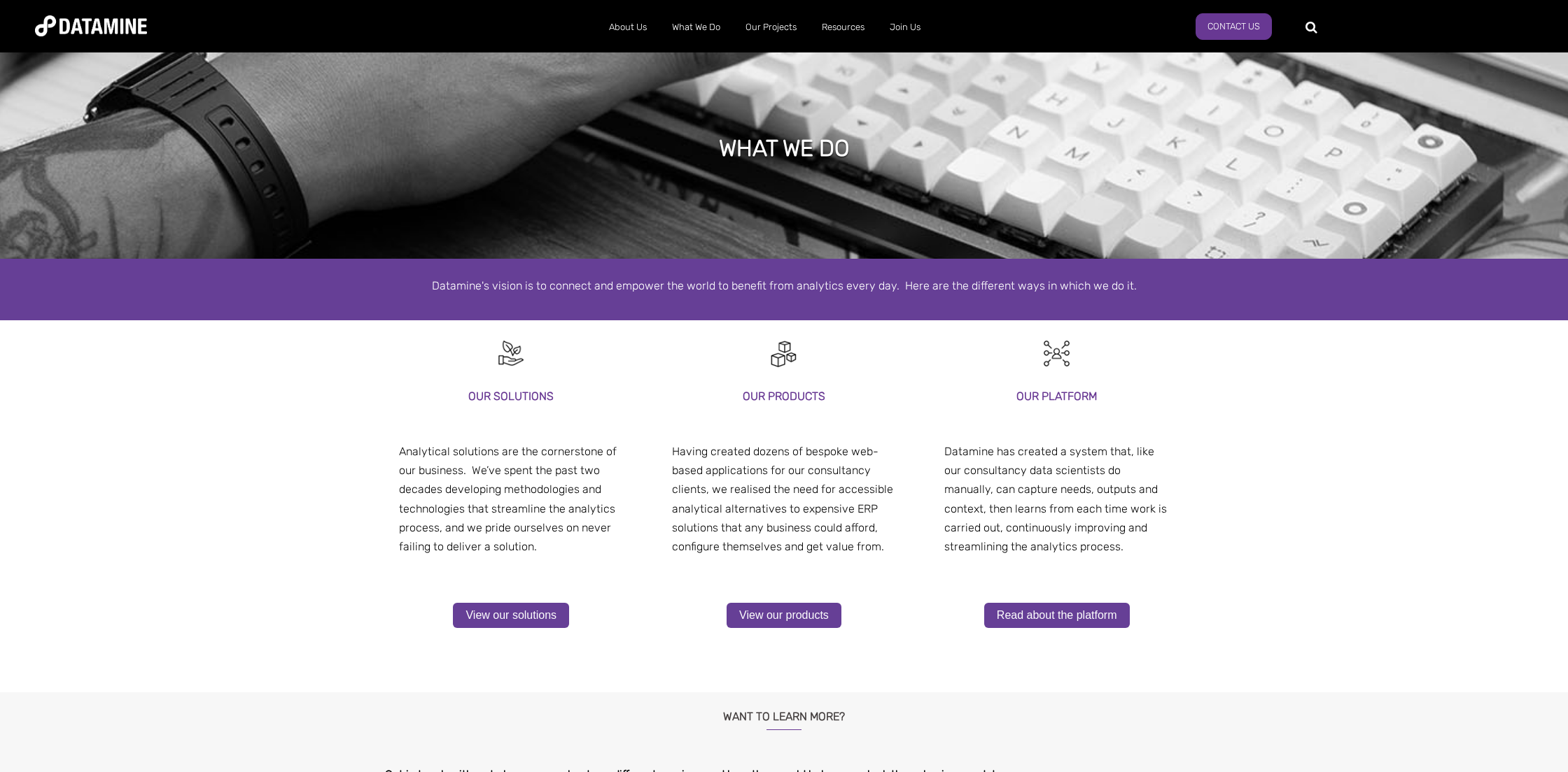
click at [184, 443] on div "Our solutions our platform Analytical solutions are the cornerstone of our busi…" at bounding box center [784, 507] width 1568 height 373
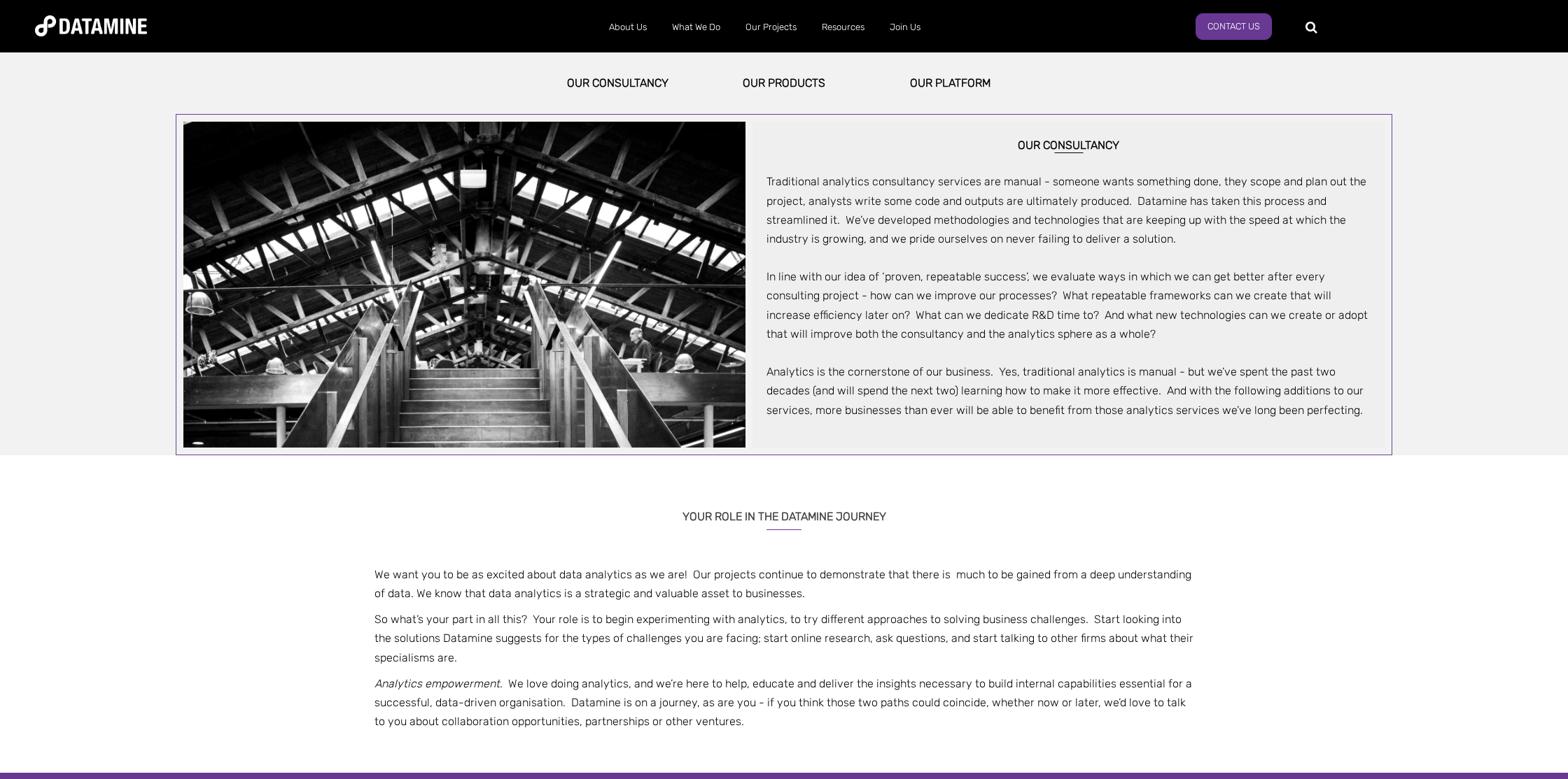
scroll to position [811, 0]
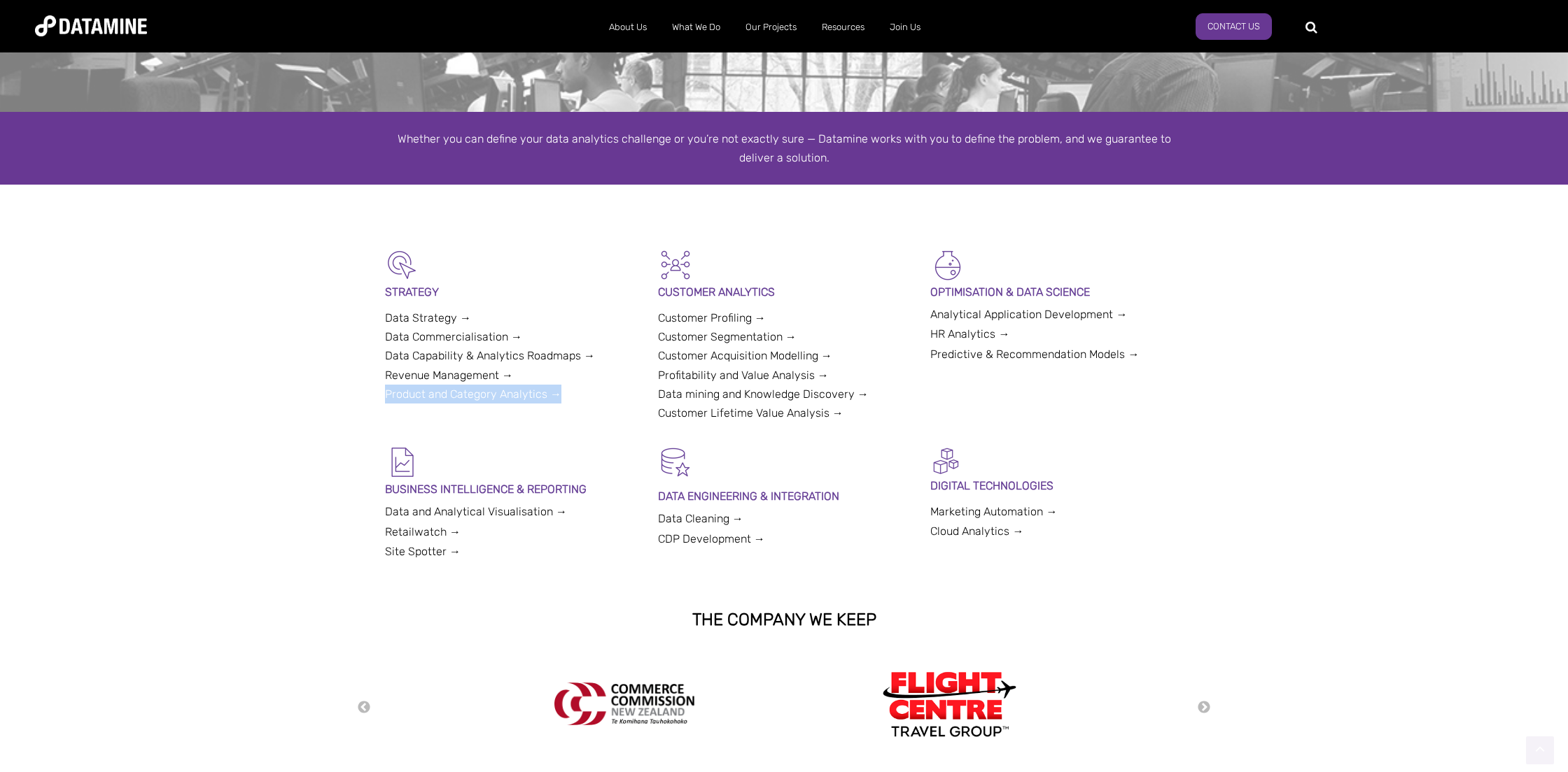
scroll to position [193, 0]
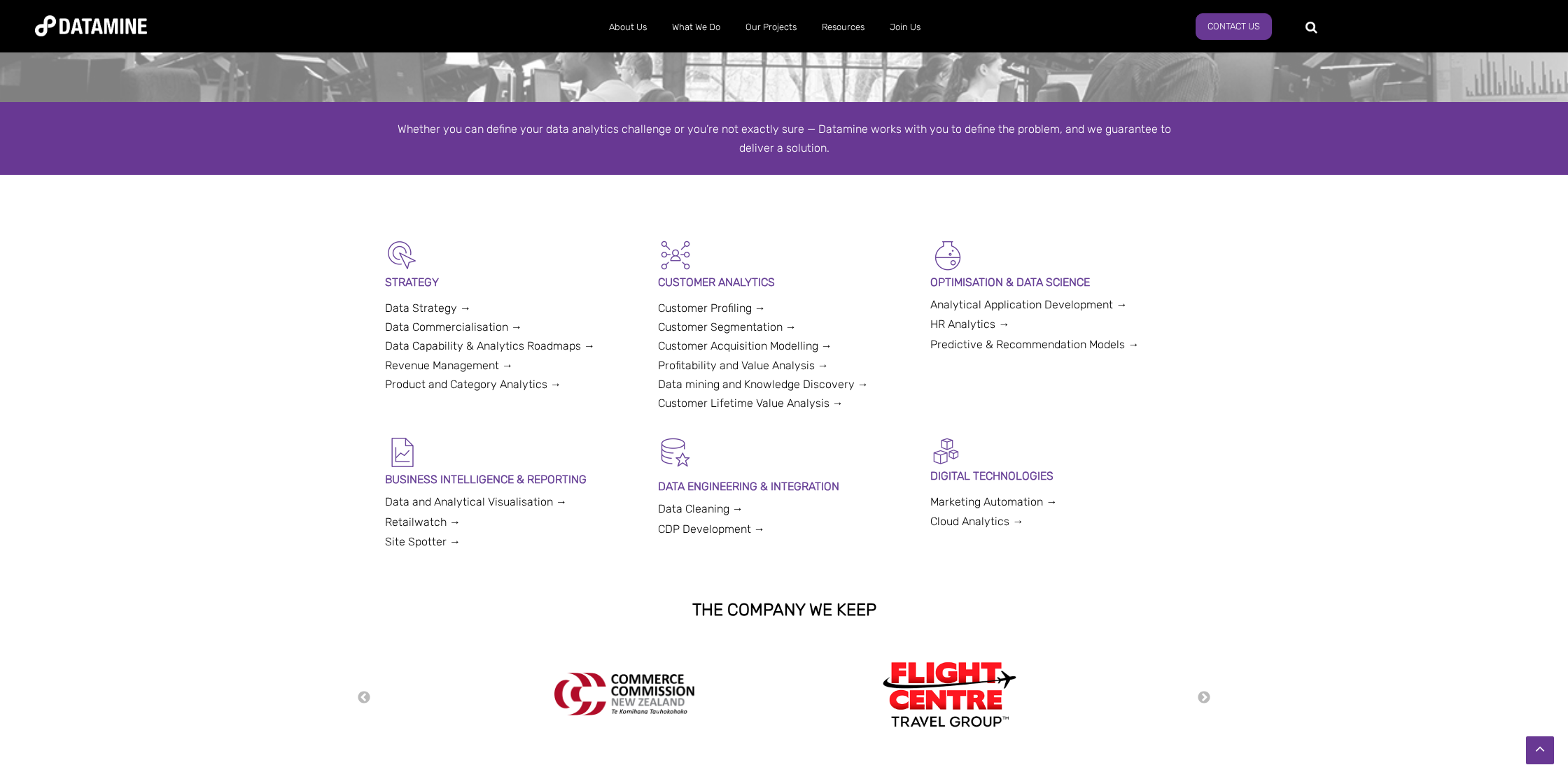
click at [302, 458] on div "BUSINESS INTELLIGENCE & REPORTING Data and Analytical Visualisation → Retailwat…" at bounding box center [784, 507] width 1568 height 143
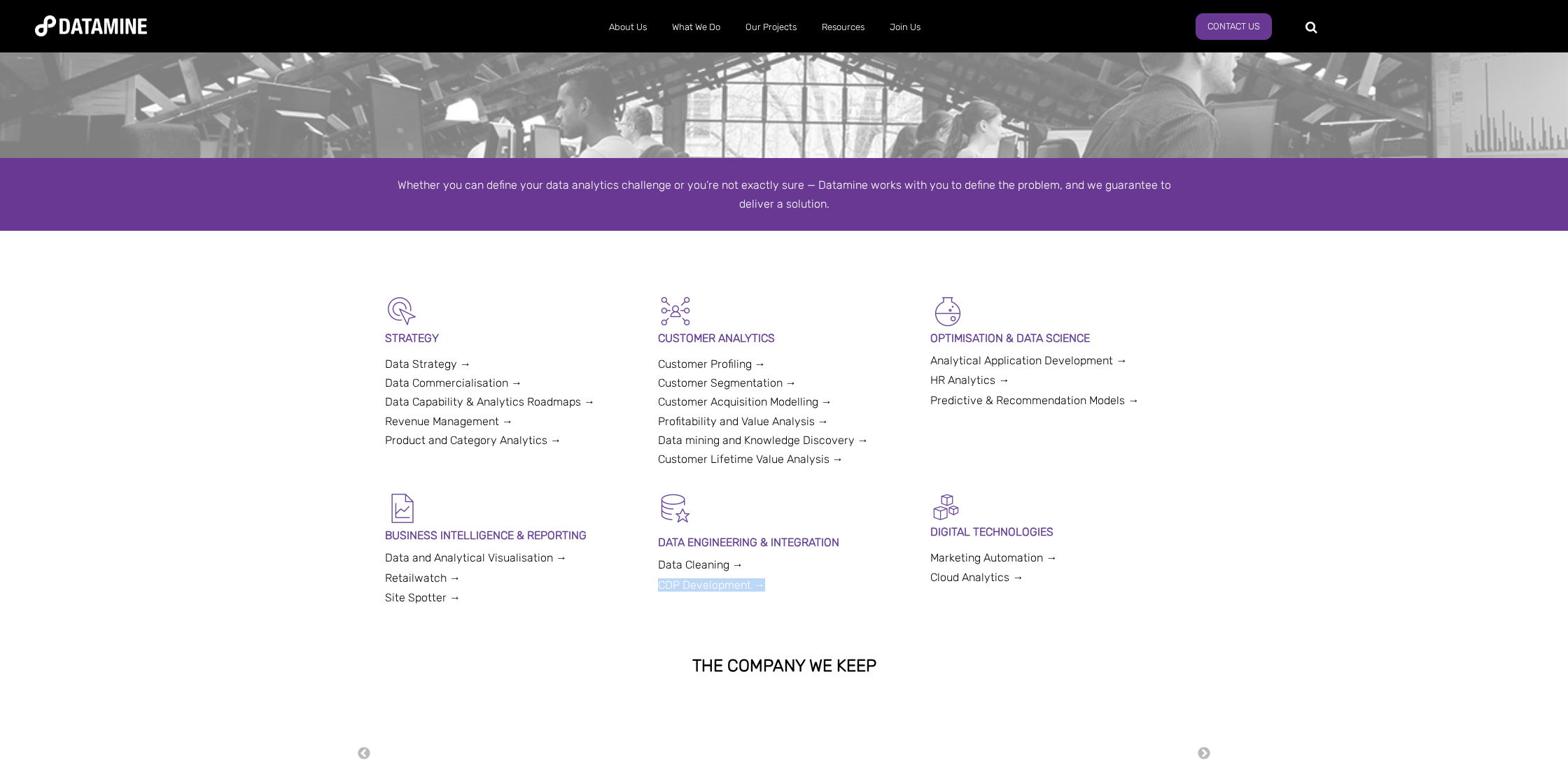
scroll to position [78, 0]
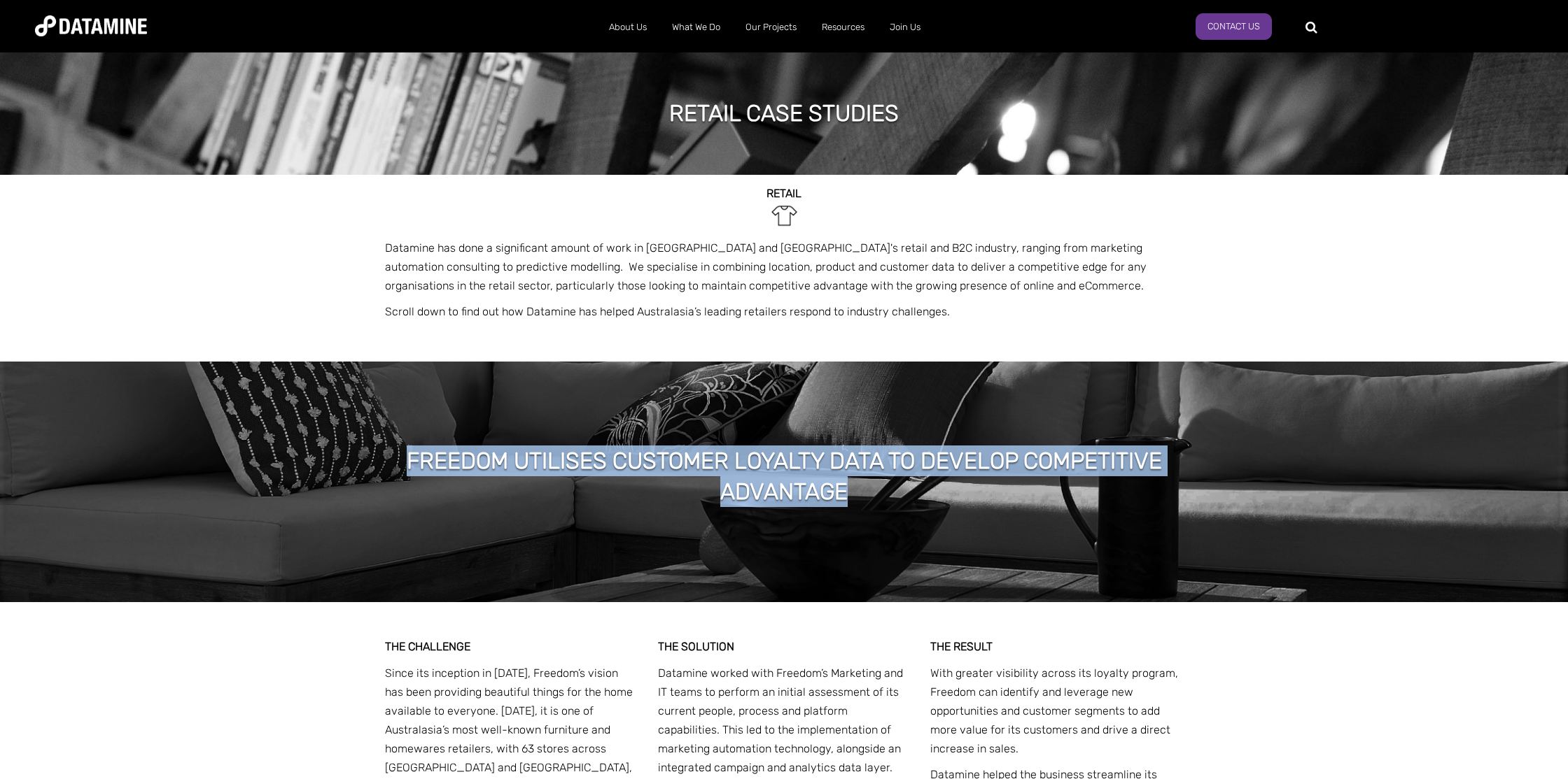
drag, startPoint x: 408, startPoint y: 457, endPoint x: 935, endPoint y: 496, distance: 528.4
click at [935, 496] on h1 "Freedom Utilises Customer Loyalty Data to Develop Competitive Advantage" at bounding box center [784, 476] width 854 height 62
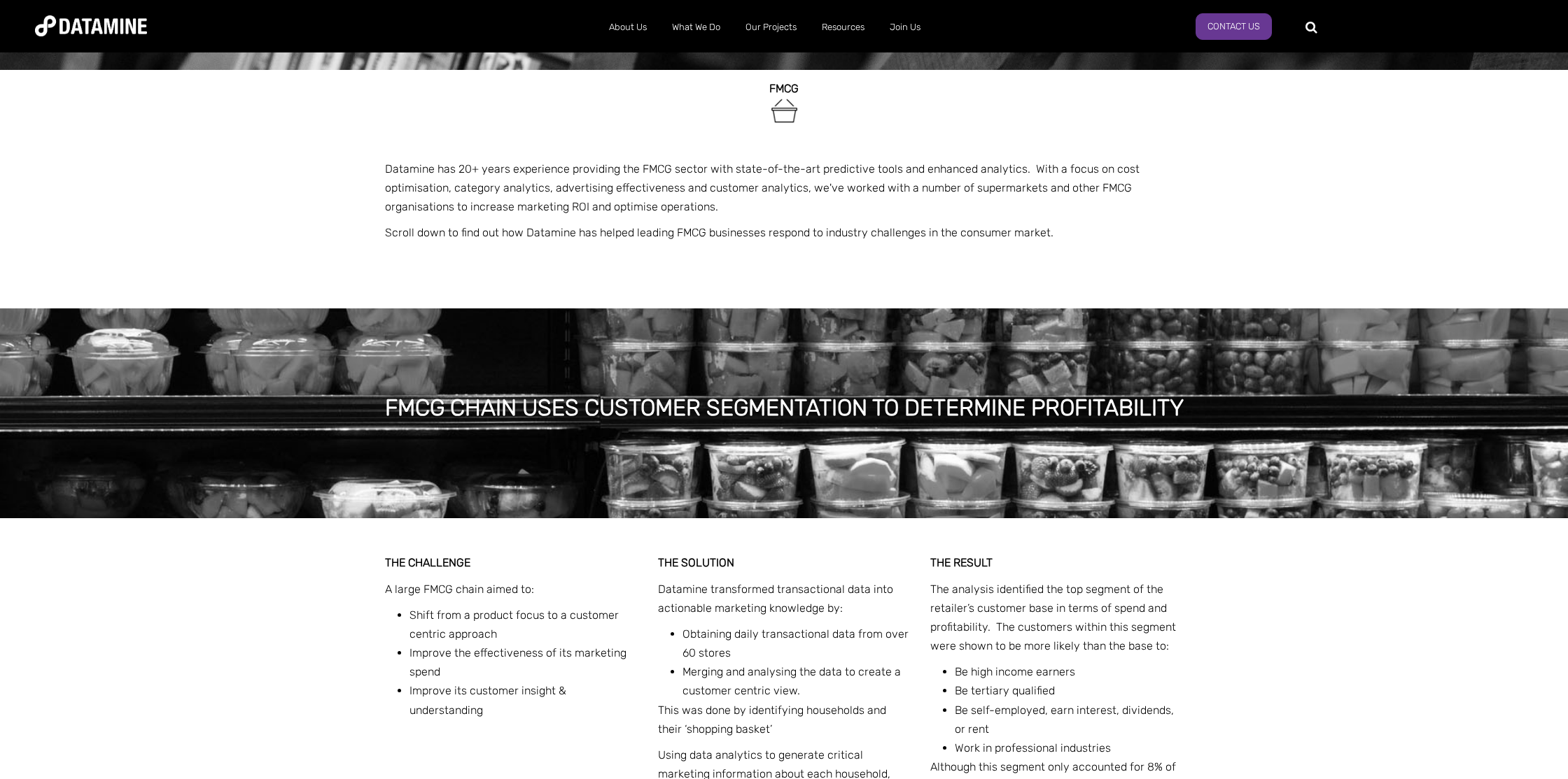
scroll to position [102, 0]
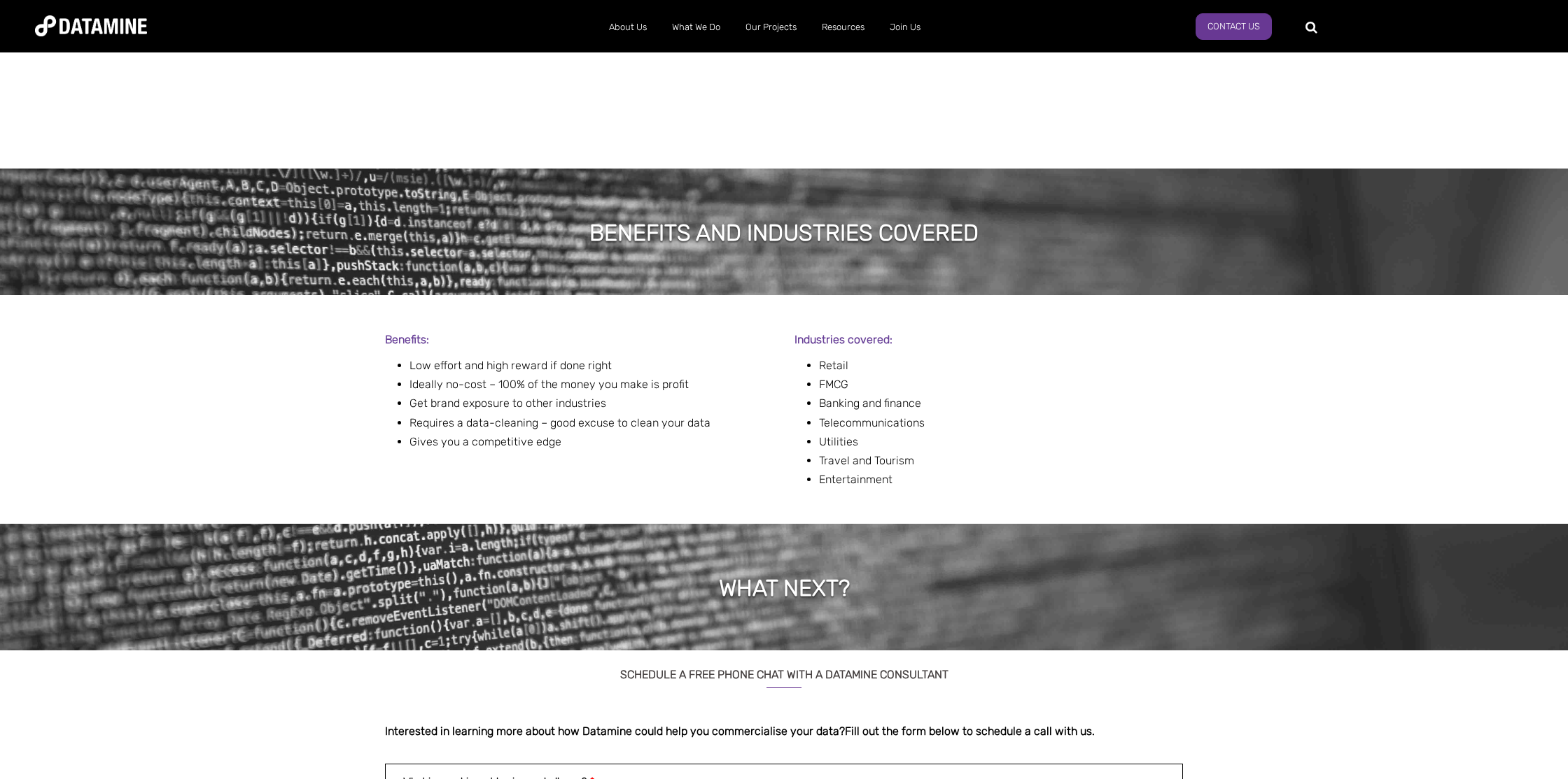
scroll to position [740, 0]
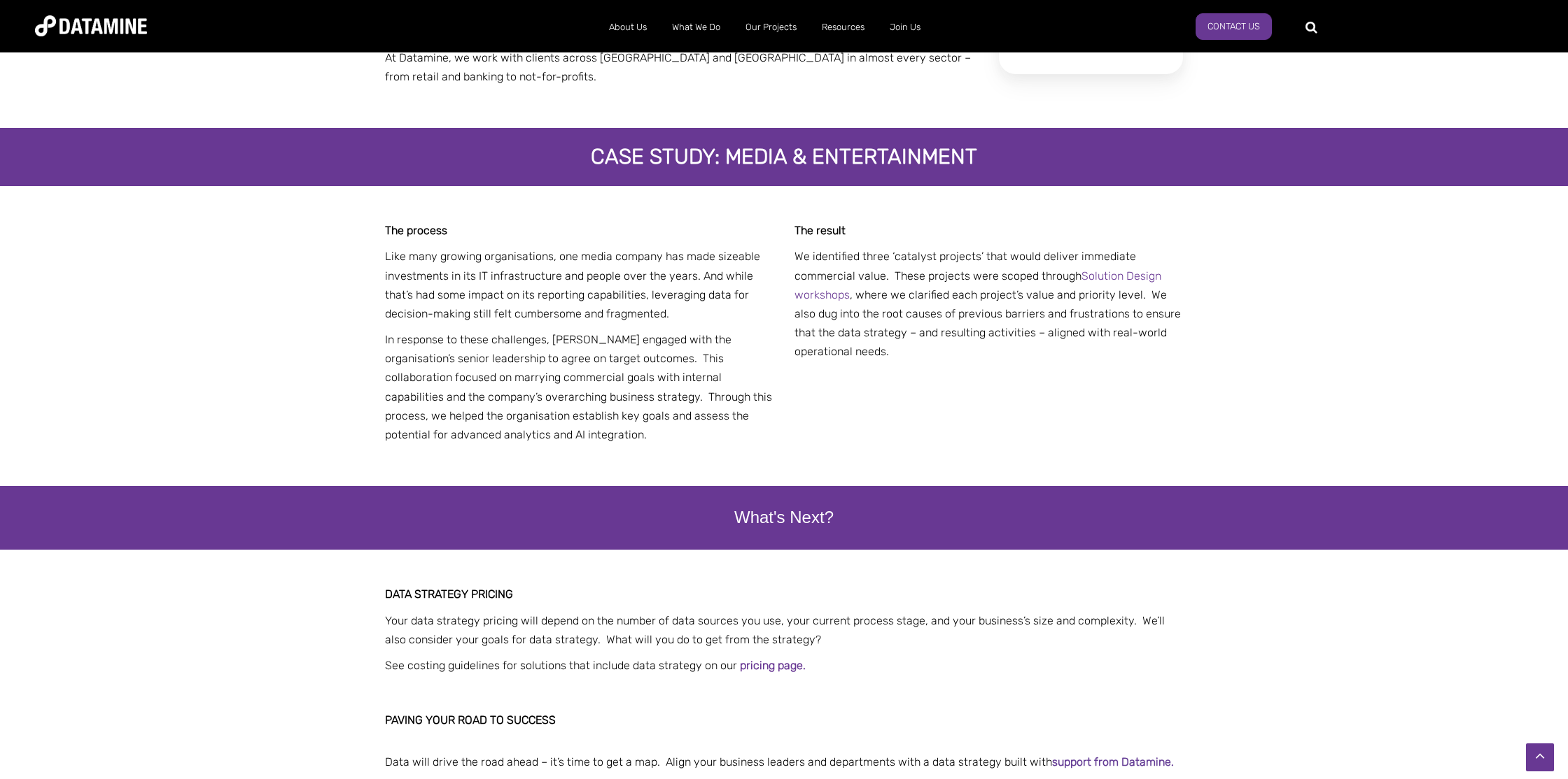
scroll to position [1542, 0]
click at [546, 249] on span "Like many growing organisations, one media company has made sizeable investment…" at bounding box center [572, 284] width 375 height 71
click at [426, 246] on p "Like many growing organisations, one media company has made sizeable investment…" at bounding box center [579, 284] width 388 height 76
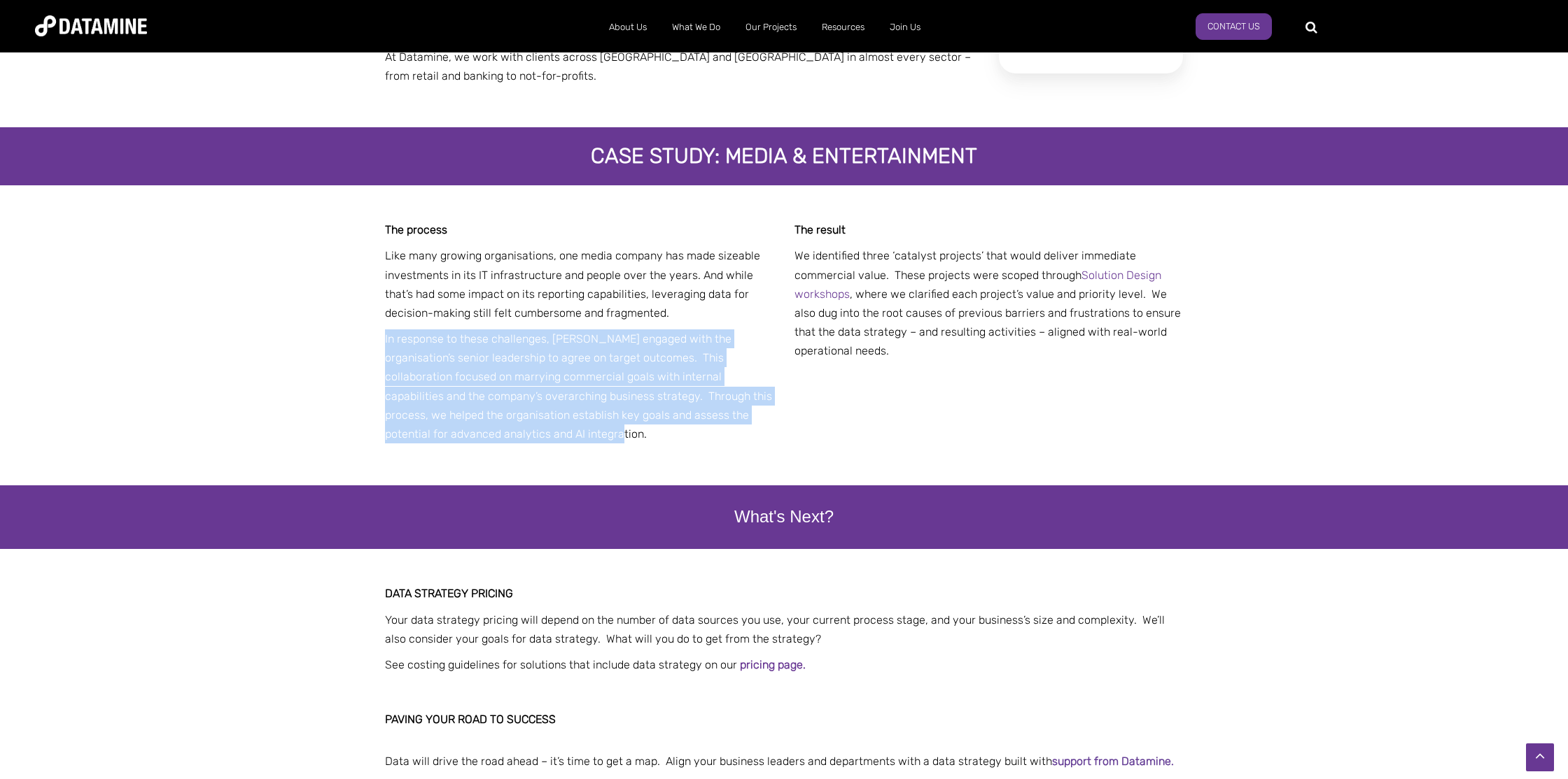
drag, startPoint x: 382, startPoint y: 316, endPoint x: 528, endPoint y: 425, distance: 182.2
click at [528, 425] on div "The process Like many growing organisations, one media company has made sizeabl…" at bounding box center [784, 335] width 819 height 300
click at [528, 425] on div "The process Like many growing organisations, one media company has made sizeabl…" at bounding box center [579, 335] width 388 height 230
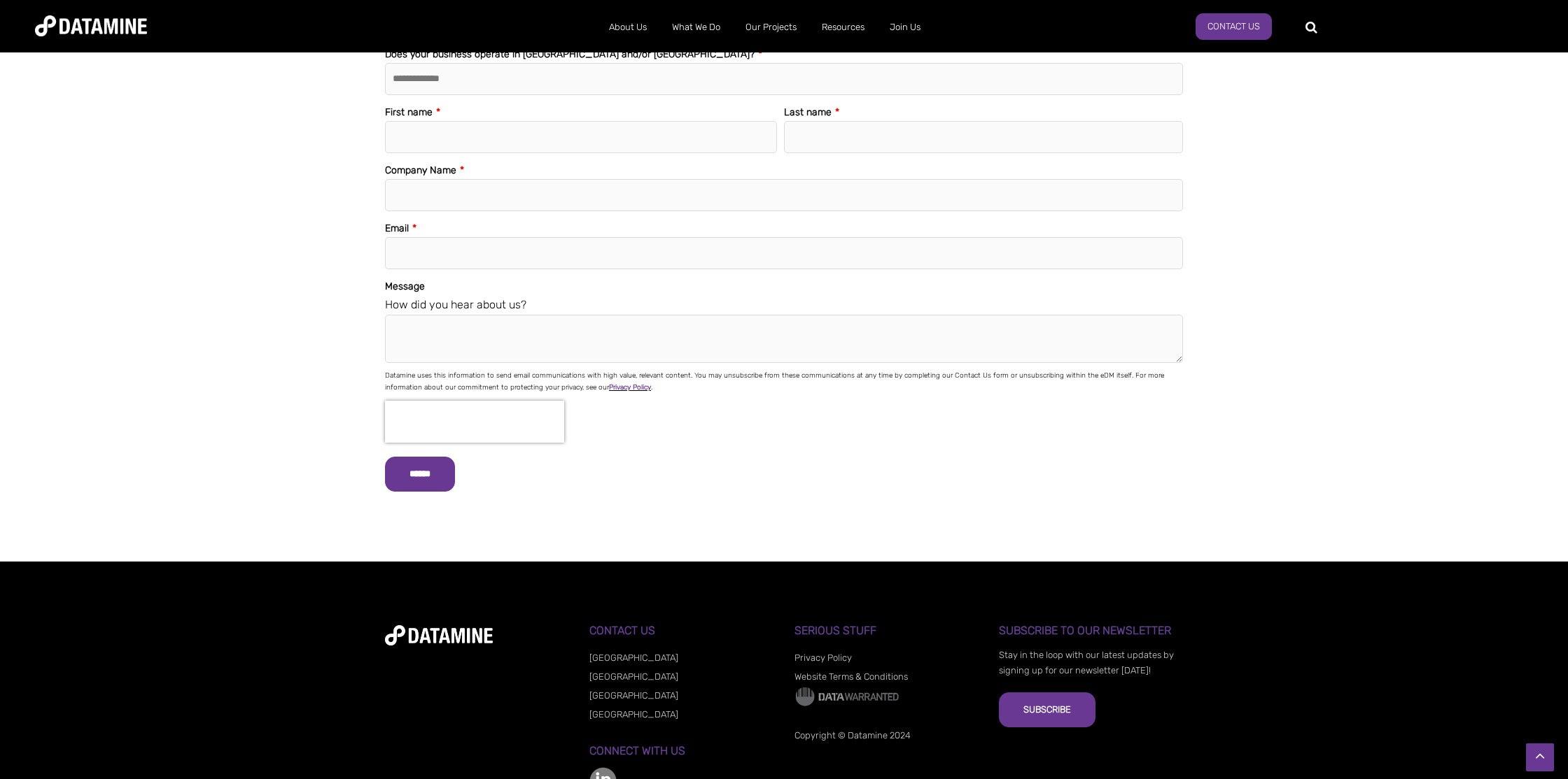
scroll to position [2430, 0]
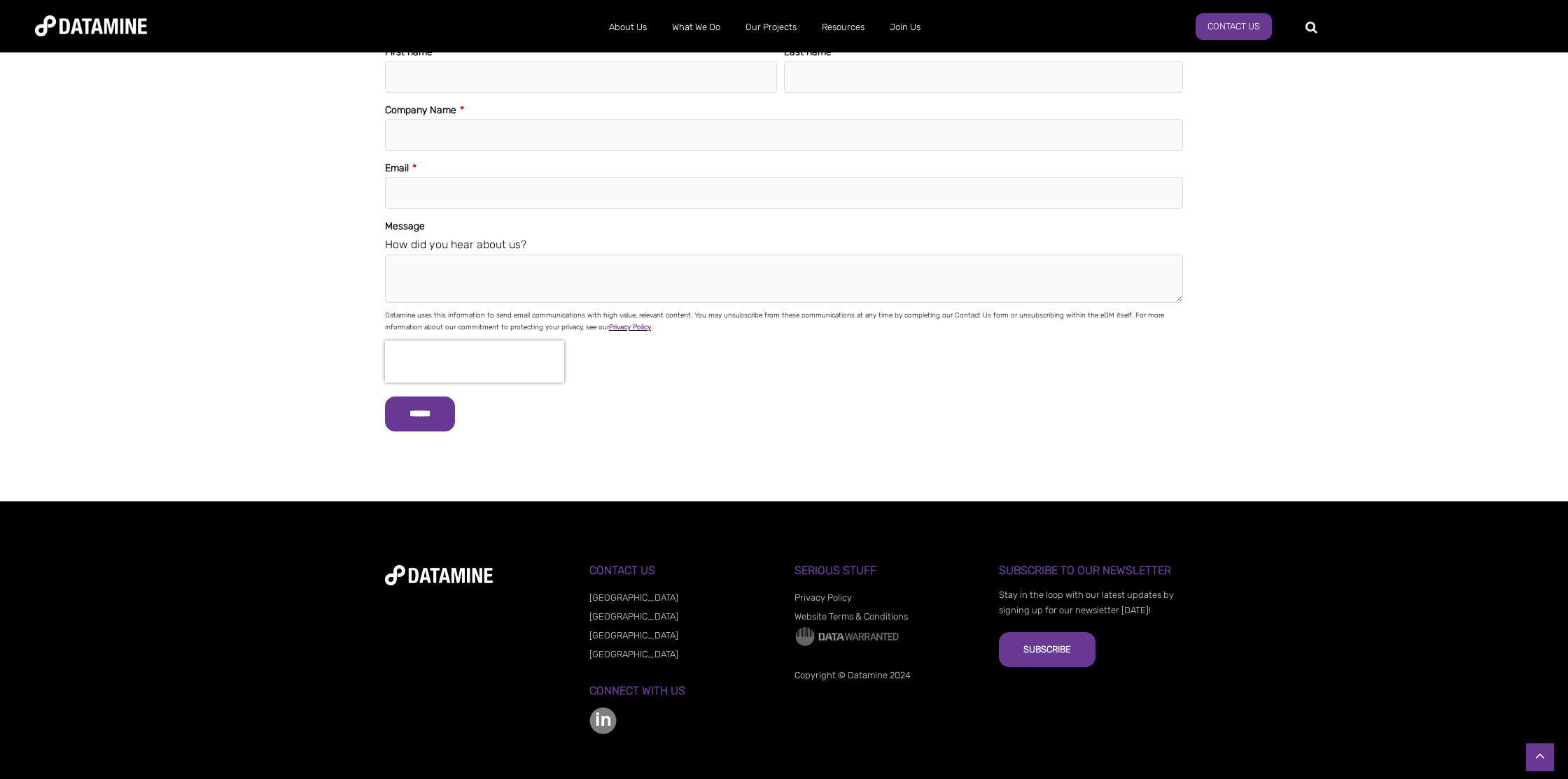
click at [106, 25] on img at bounding box center [91, 26] width 112 height 21
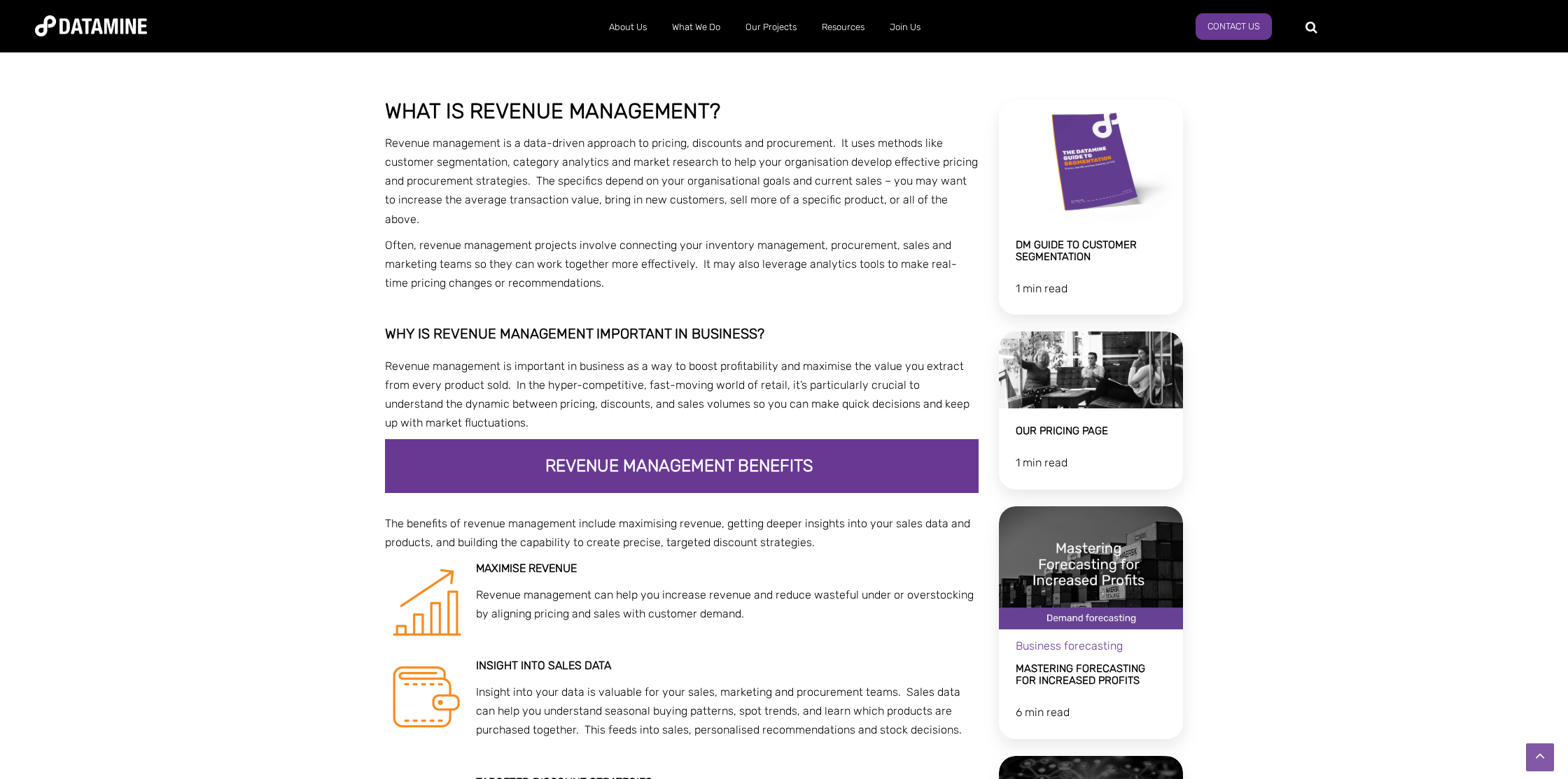
scroll to position [269, 0]
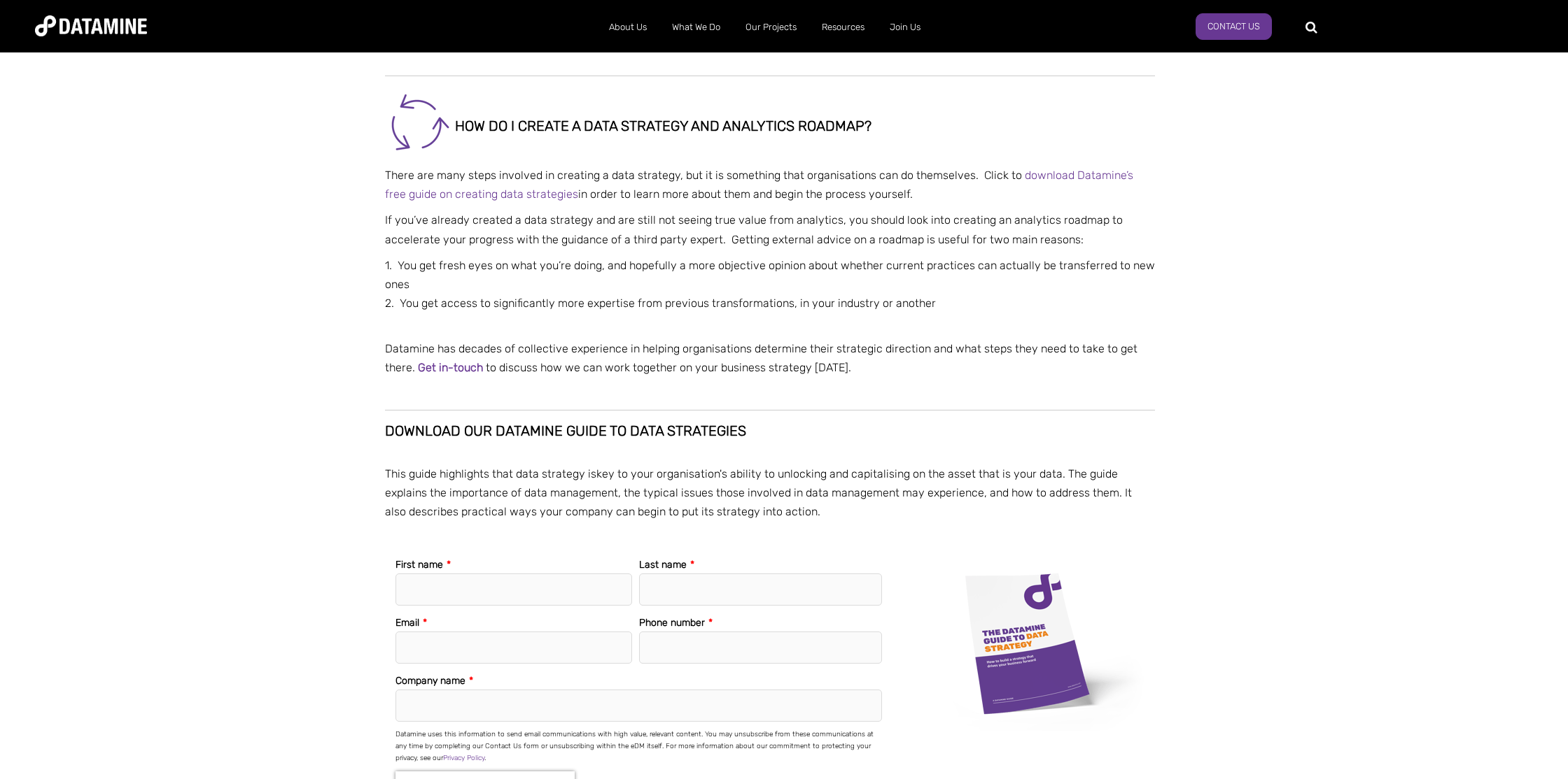
scroll to position [1233, 0]
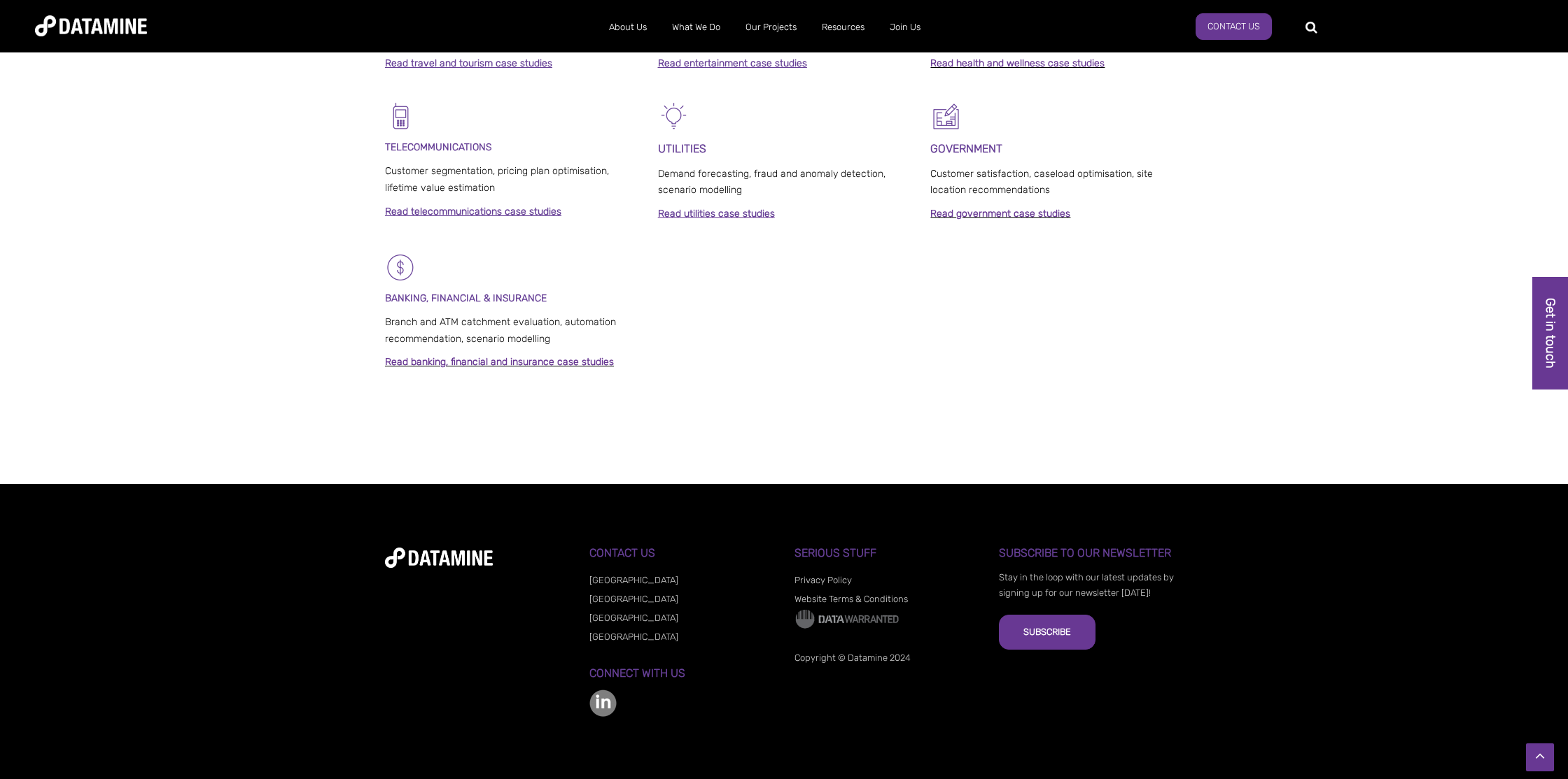
scroll to position [926, 0]
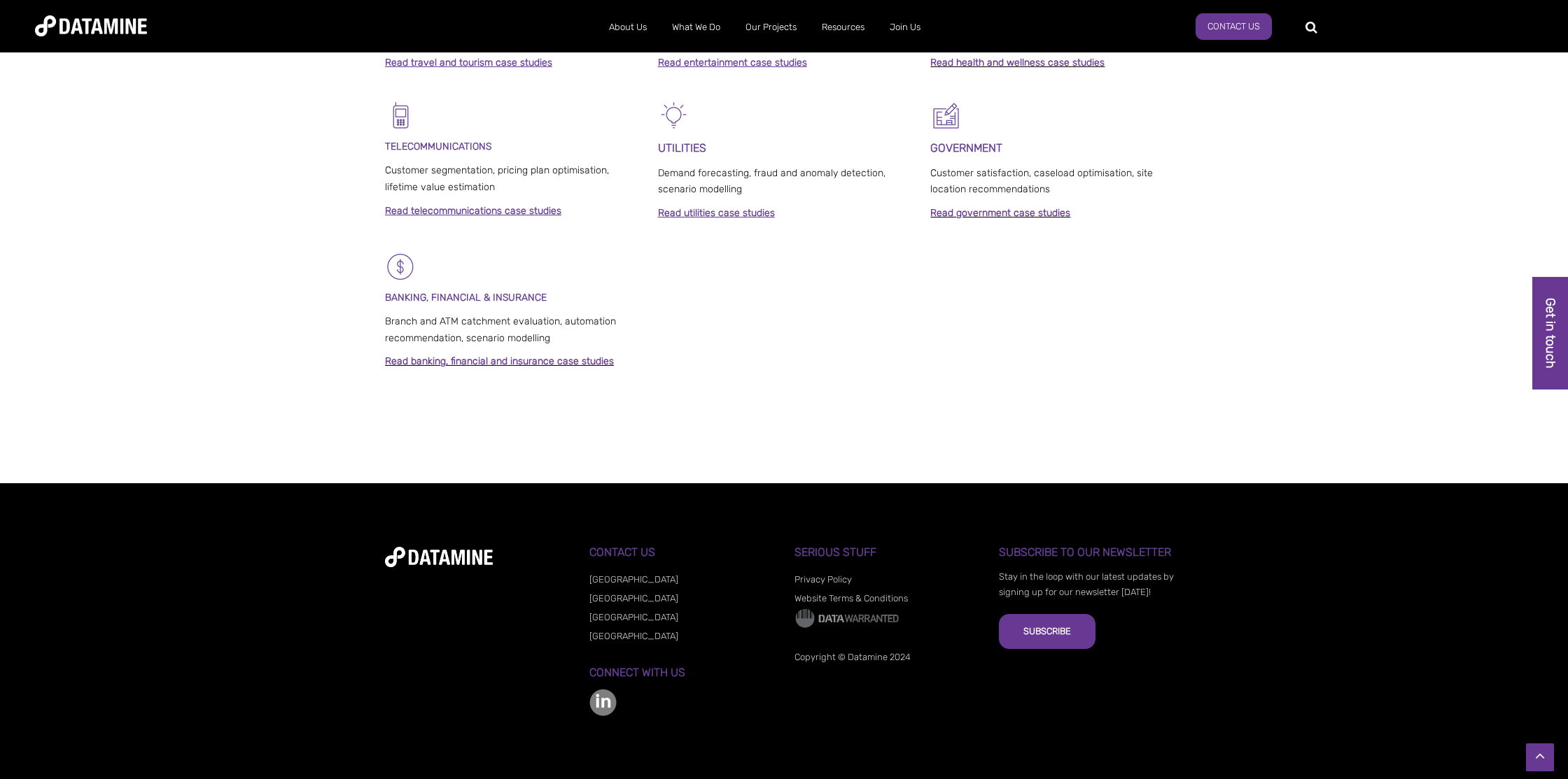
click at [81, 13] on div "About Us The Datamine Story Our People Our Values Our Process Our Partners What…" at bounding box center [784, 26] width 1497 height 40
click at [74, 35] on img at bounding box center [91, 26] width 112 height 21
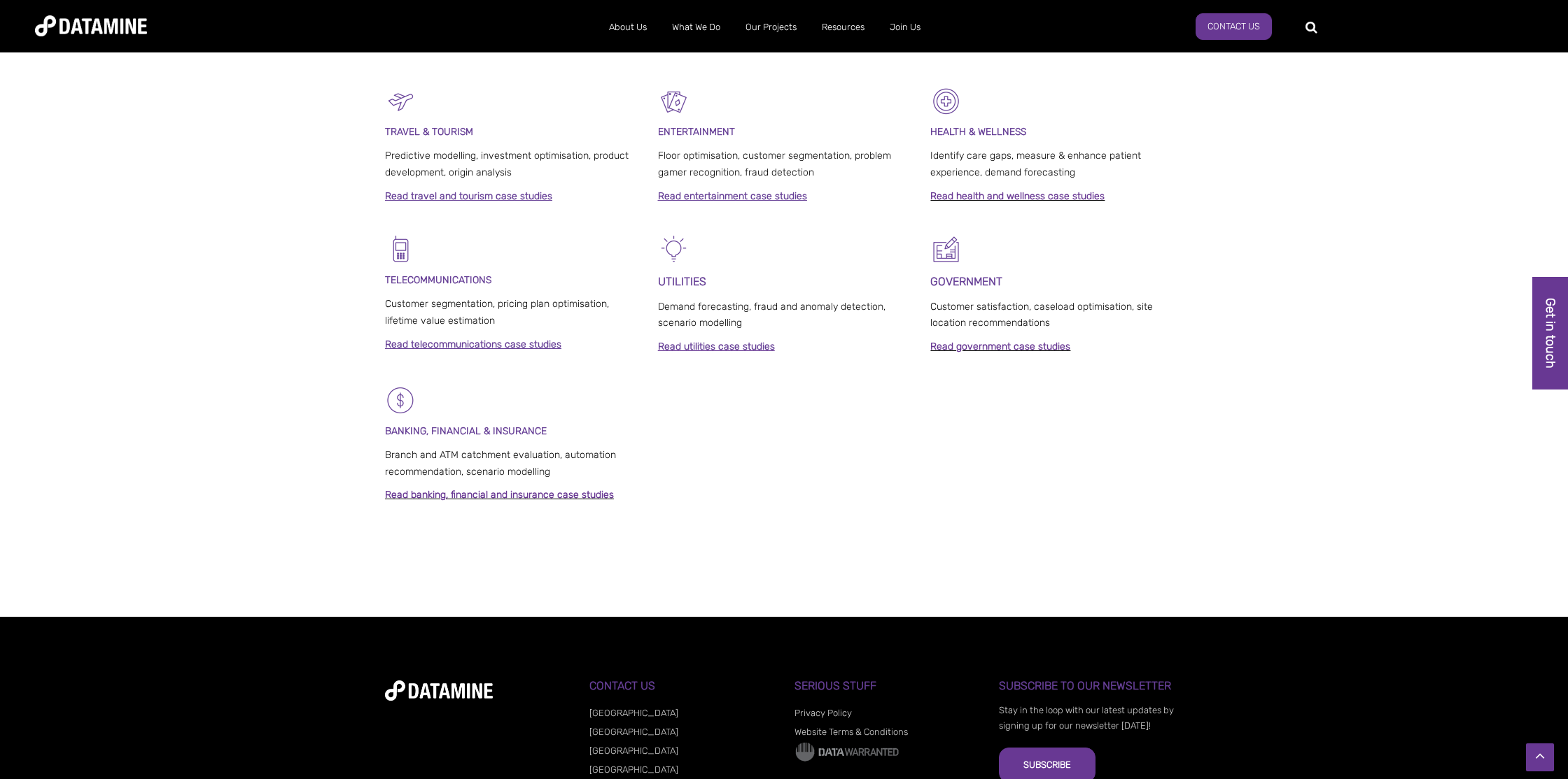
scroll to position [926, 0]
